Goal: Transaction & Acquisition: Obtain resource

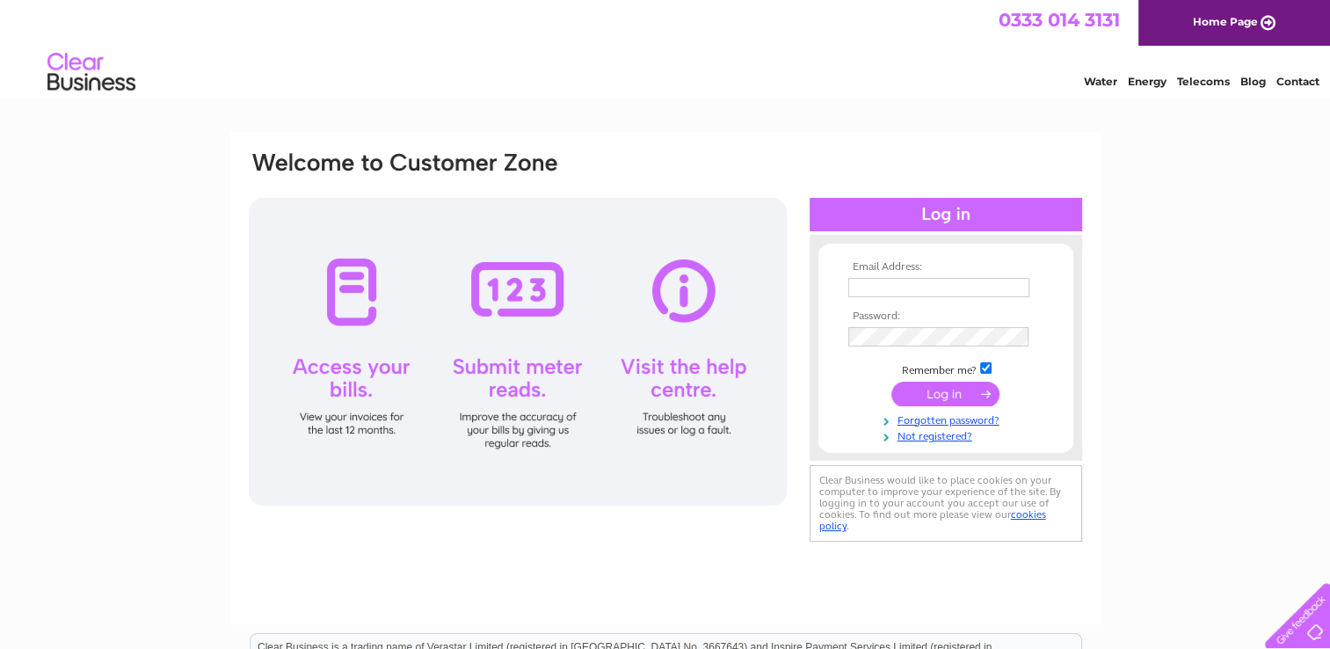
type input "kirsteen@govanhelp.org"
click at [935, 392] on input "submit" at bounding box center [945, 393] width 108 height 25
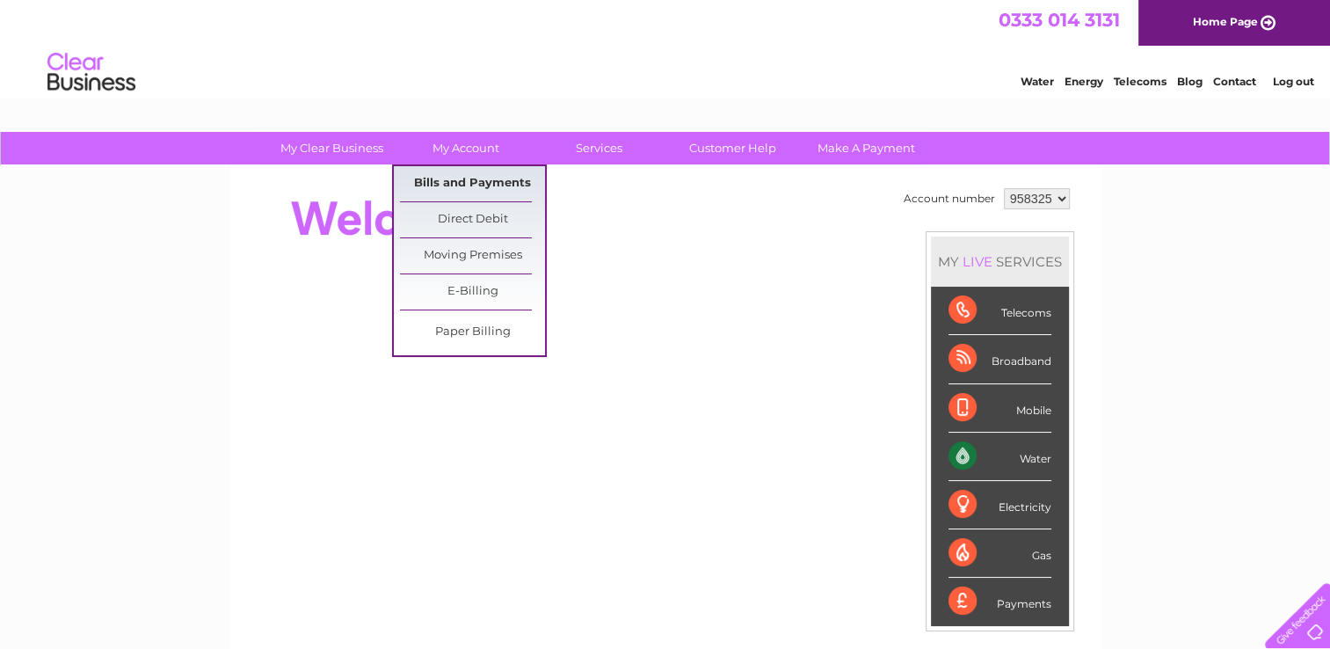
click at [485, 184] on link "Bills and Payments" at bounding box center [472, 183] width 145 height 35
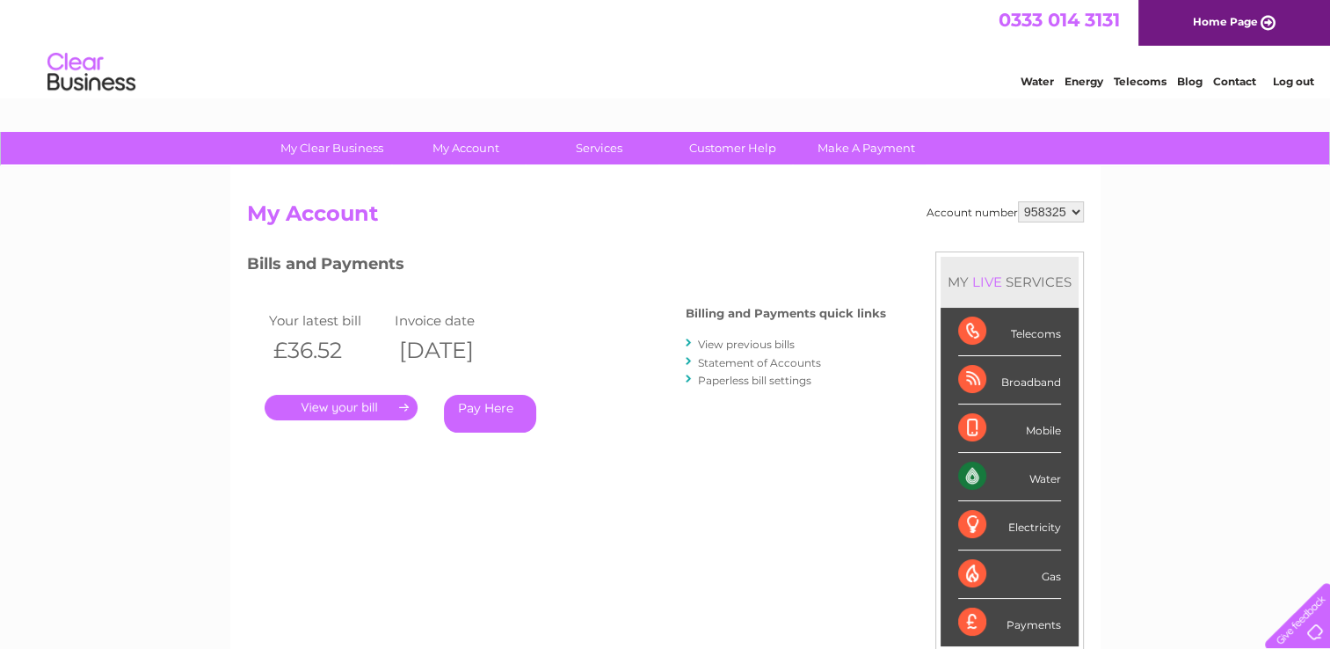
click at [323, 412] on link "." at bounding box center [341, 407] width 153 height 25
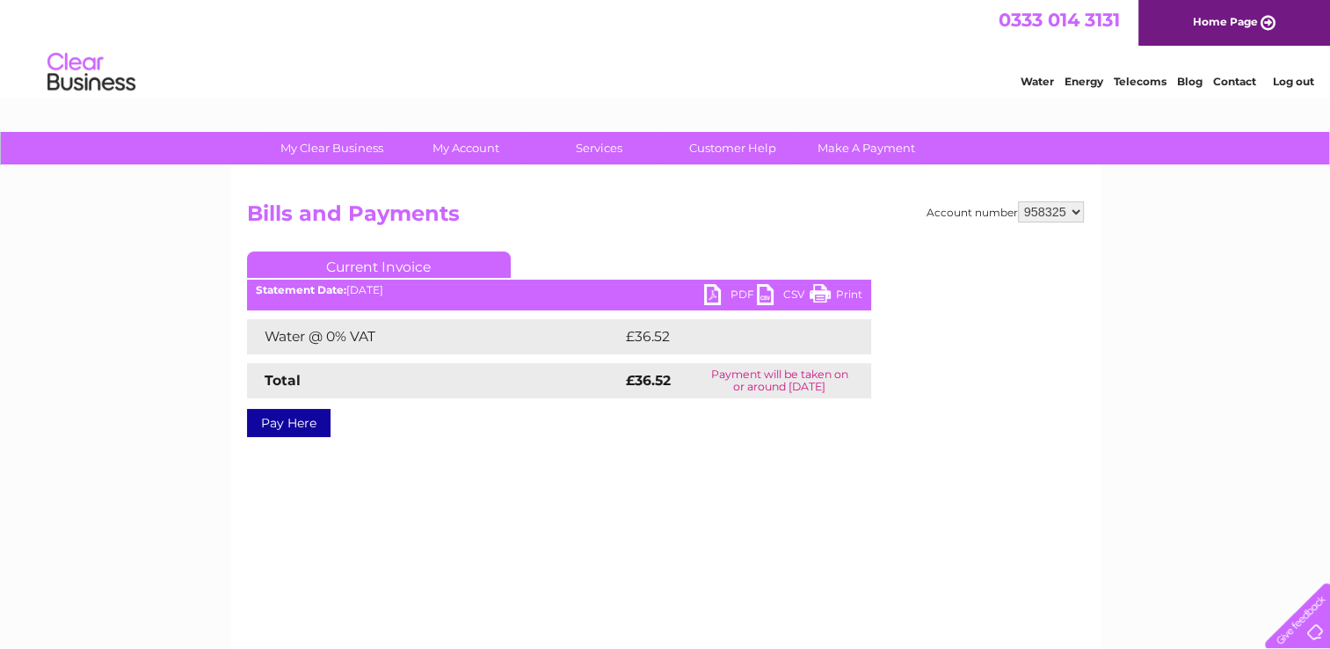
click at [737, 298] on link "PDF" at bounding box center [730, 296] width 53 height 25
